Goal: Information Seeking & Learning: Check status

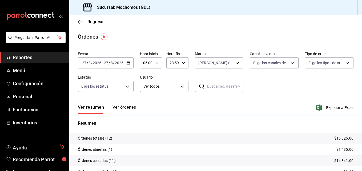
click at [127, 66] on div "[DATE] [DATE] - [DATE] [DATE]" at bounding box center [106, 62] width 56 height 11
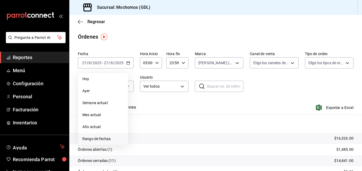
click at [93, 137] on span "Rango de fechas" at bounding box center [102, 139] width 41 height 6
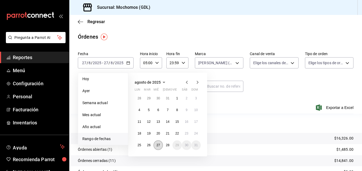
click at [157, 147] on button "27" at bounding box center [158, 146] width 9 height 10
click at [167, 145] on abbr "28" at bounding box center [167, 146] width 3 height 4
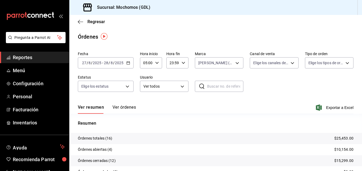
scroll to position [38, 0]
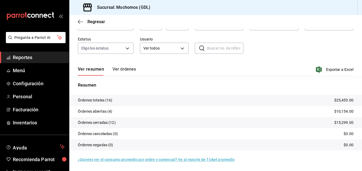
click at [357, 45] on div "Fecha [DATE] [DATE] - [DATE] [DATE] Hora inicio 05:00 Hora inicio Hora fin 23:5…" at bounding box center [215, 87] width 293 height 152
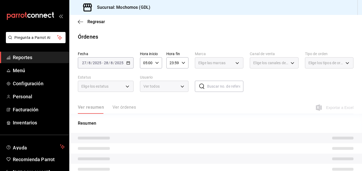
type input "9cac9703-0c5a-4d8b-addd-5b6b571d65b9"
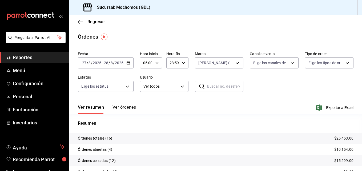
click at [78, 21] on div "Regresar" at bounding box center [215, 22] width 293 height 14
click at [80, 22] on icon "button" at bounding box center [80, 21] width 5 height 5
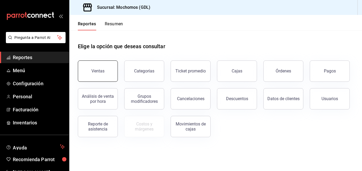
click at [92, 73] on div "Ventas" at bounding box center [98, 71] width 13 height 5
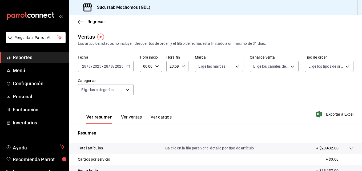
click at [129, 68] on \(Stroke\) "button" at bounding box center [128, 66] width 3 height 3
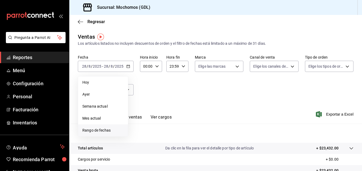
click at [87, 129] on span "Rango de fechas" at bounding box center [102, 131] width 41 height 6
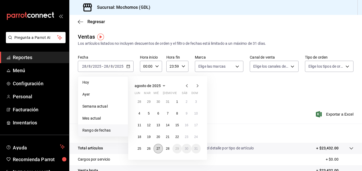
click at [157, 146] on button "27" at bounding box center [158, 149] width 9 height 10
click at [165, 149] on button "28" at bounding box center [167, 149] width 9 height 10
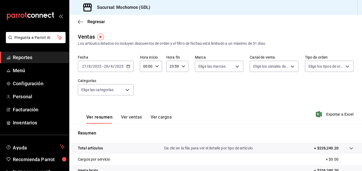
click at [156, 69] on div "00:00 Hora inicio" at bounding box center [151, 66] width 22 height 11
click at [145, 92] on span "01" at bounding box center [145, 93] width 2 height 4
type input "01:00"
click at [145, 92] on span "05" at bounding box center [145, 91] width 2 height 4
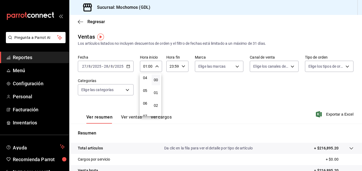
type input "05:00"
click at [218, 70] on div at bounding box center [181, 85] width 362 height 171
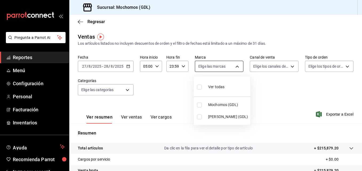
click at [234, 67] on body "Pregunta a Parrot AI Reportes Menú Configuración Personal Facturación Inventari…" at bounding box center [181, 85] width 362 height 171
click at [201, 116] on input "checkbox" at bounding box center [199, 117] width 5 height 5
checkbox input "true"
type input "9cac9703-0c5a-4d8b-addd-5b6b571d65b9"
click at [272, 97] on div at bounding box center [181, 85] width 362 height 171
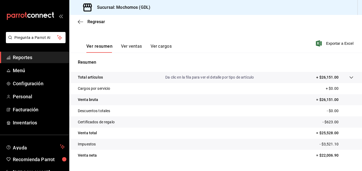
scroll to position [84, 0]
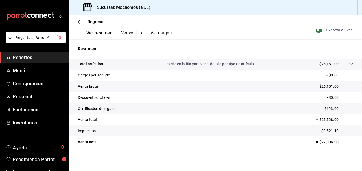
click at [334, 31] on span "Exportar a Excel" at bounding box center [335, 30] width 37 height 6
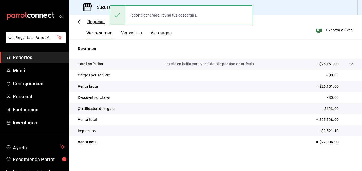
click at [80, 20] on icon "button" at bounding box center [80, 21] width 5 height 5
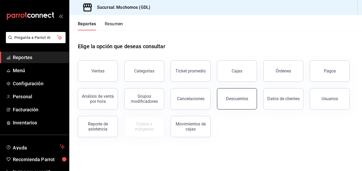
click at [225, 106] on button "Descuentos" at bounding box center [237, 98] width 40 height 21
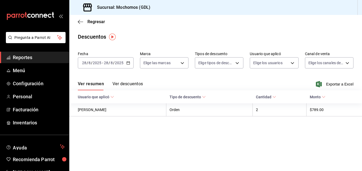
click at [127, 64] on \(Stroke\) "button" at bounding box center [128, 63] width 3 height 3
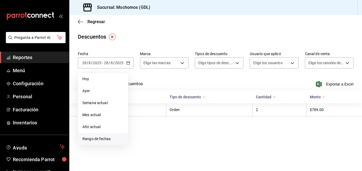
click at [104, 137] on span "Rango de fechas" at bounding box center [102, 139] width 41 height 6
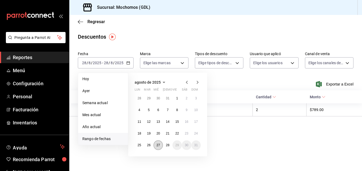
click at [155, 148] on button "27" at bounding box center [158, 146] width 9 height 10
click at [164, 148] on button "28" at bounding box center [167, 146] width 9 height 10
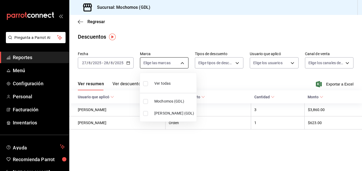
click at [176, 67] on body "Pregunta a Parrot AI Reportes Menú Configuración Personal Facturación Inventari…" at bounding box center [181, 85] width 362 height 171
click at [149, 113] on label at bounding box center [146, 113] width 7 height 5
click at [148, 113] on input "checkbox" at bounding box center [145, 113] width 5 height 5
checkbox input "false"
click at [338, 84] on div at bounding box center [181, 85] width 362 height 171
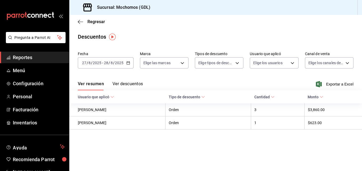
click at [338, 84] on span "Exportar a Excel" at bounding box center [335, 84] width 37 height 6
click at [81, 22] on icon "button" at bounding box center [80, 22] width 5 height 0
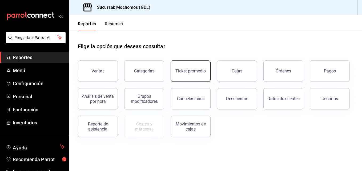
click at [183, 80] on button "Ticket promedio" at bounding box center [191, 71] width 40 height 21
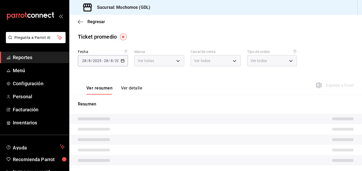
type input "36c25d4a-7cb0-456c-a434-e981d54830bc,9cac9703-0c5a-4d8b-addd-5b6b571d65b9"
type input "PARROT,UBER_EATS,RAPPI,DIDI_FOOD,ONLINE"
type input "c3d0baef-30c0-4718-9d76-caab43e27316,13c4cc4a-99d2-42c0-ba96-c3de8c08c13d,7b791…"
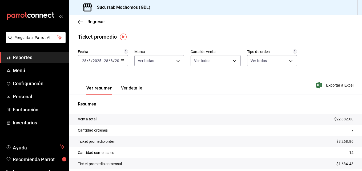
click at [124, 62] on icon "button" at bounding box center [123, 61] width 4 height 4
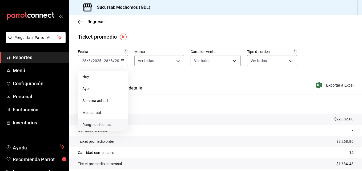
click at [106, 124] on span "Rango de fechas" at bounding box center [102, 125] width 41 height 6
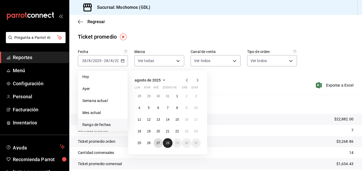
drag, startPoint x: 157, startPoint y: 144, endPoint x: 167, endPoint y: 147, distance: 10.4
click at [167, 147] on div "28 29 30 31 1 2 3 4 5 6 7 8 9 10 11 12 13 14 15 16 17 18 19 20 21 22 23 24 25 2…" at bounding box center [168, 120] width 66 height 57
click at [167, 147] on button "28" at bounding box center [167, 143] width 9 height 10
click at [162, 142] on button "27" at bounding box center [158, 143] width 9 height 10
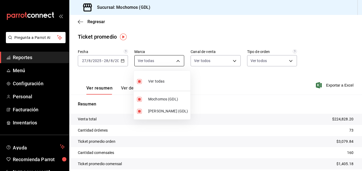
click at [180, 62] on body "Pregunta a Parrot AI Reportes Menú Configuración Personal Facturación Inventari…" at bounding box center [181, 85] width 362 height 171
click at [157, 101] on span "Mochomos (GDL)" at bounding box center [168, 100] width 40 height 6
type input "9cac9703-0c5a-4d8b-addd-5b6b571d65b9"
checkbox input "false"
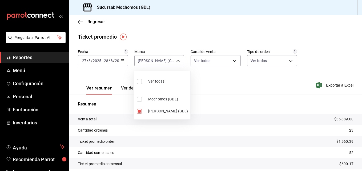
click at [237, 92] on div at bounding box center [181, 85] width 362 height 171
